Goal: Task Accomplishment & Management: Use online tool/utility

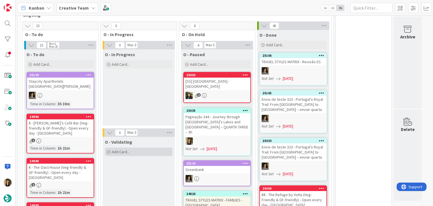
scroll to position [394, 0]
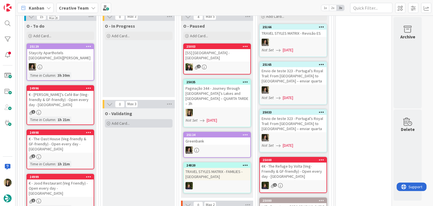
scroll to position [422, 0]
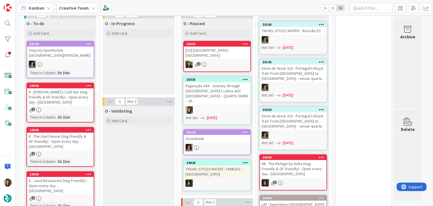
click at [216, 82] on div "Paginação 344 - Journey through [GEOGRAPHIC_DATA]’s Lakes and [GEOGRAPHIC_DATA]…" at bounding box center [217, 93] width 66 height 23
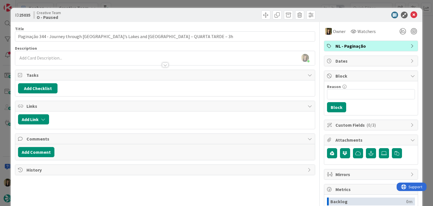
click at [221, 1] on div "ID 25035 Creative Team O - Paused Title 77 / 128 Paginação 344 - Journey throug…" at bounding box center [216, 103] width 433 height 206
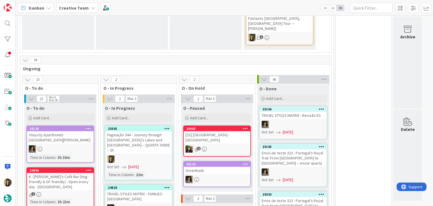
click at [152, 155] on div at bounding box center [138, 158] width 66 height 7
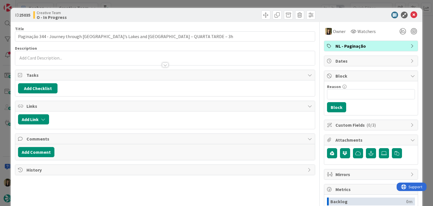
click at [226, 3] on div "ID 25035 Creative Team O - In Progress Title 77 / 128 Paginação 344 - Journey t…" at bounding box center [216, 103] width 433 height 206
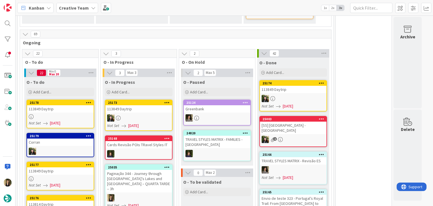
scroll to position [366, 0]
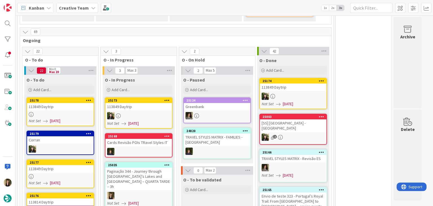
click at [153, 167] on div "Paginação 344 - Journey through [GEOGRAPHIC_DATA]’s Lakes and [GEOGRAPHIC_DATA]…" at bounding box center [138, 178] width 66 height 23
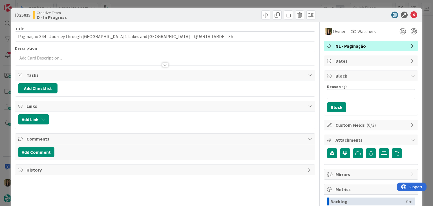
click at [219, 3] on div "ID 25035 Creative Team O - In Progress Title 77 / 128 Paginação 344 - Journey t…" at bounding box center [216, 103] width 433 height 206
